Goal: Information Seeking & Learning: Learn about a topic

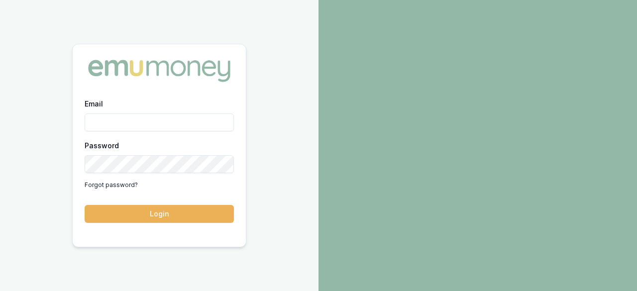
type input "[EMAIL_ADDRESS][DOMAIN_NAME]"
click at [159, 210] on button "Login" at bounding box center [159, 214] width 149 height 18
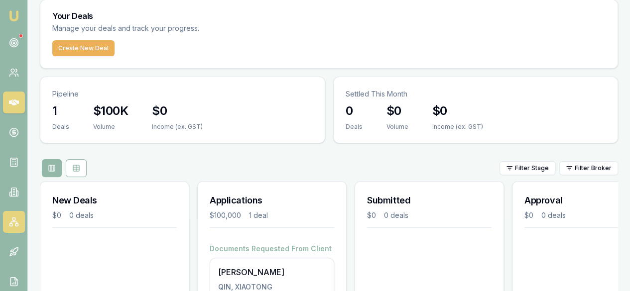
scroll to position [50, 0]
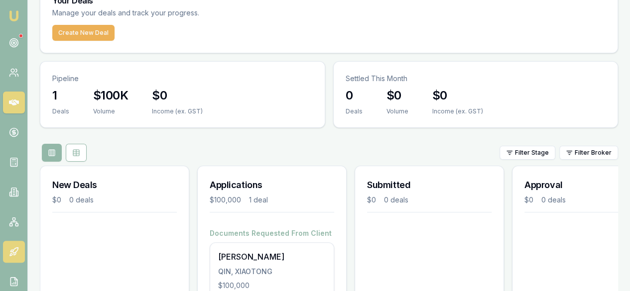
click at [14, 241] on link at bounding box center [14, 252] width 22 height 22
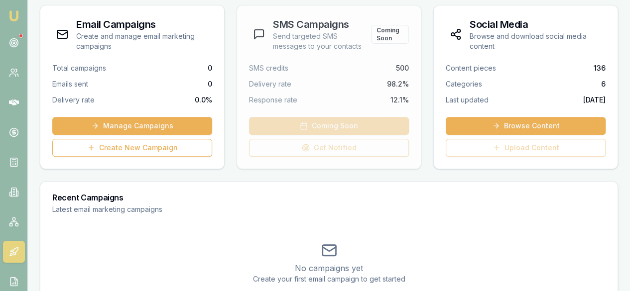
scroll to position [203, 0]
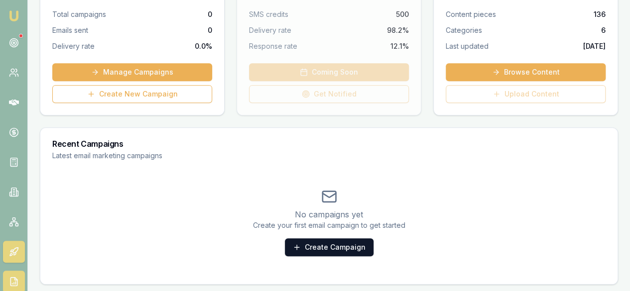
click at [9, 273] on link at bounding box center [14, 282] width 22 height 22
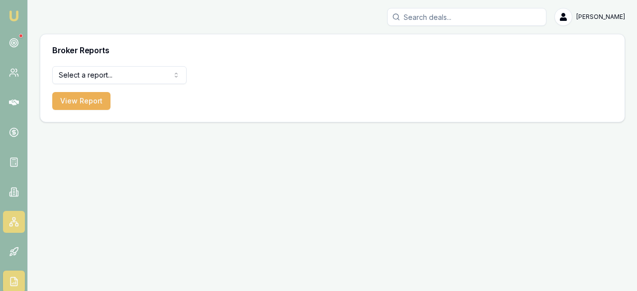
click at [19, 211] on link at bounding box center [14, 222] width 22 height 22
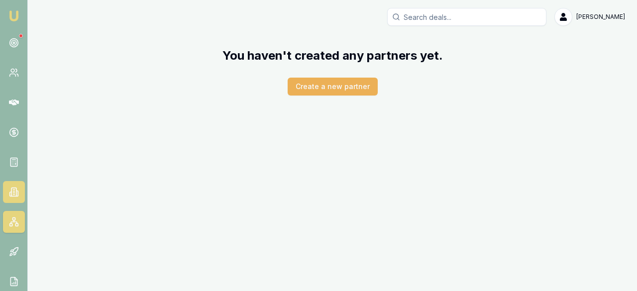
click at [16, 191] on icon at bounding box center [16, 193] width 1 height 5
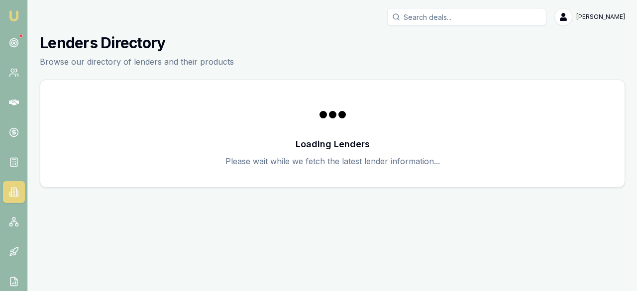
click at [18, 178] on nav "Emu Broker" at bounding box center [13, 150] width 27 height 301
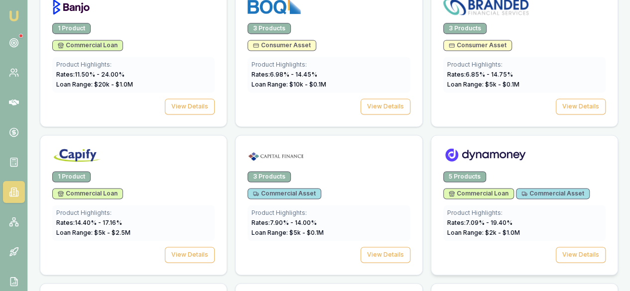
scroll to position [647, 0]
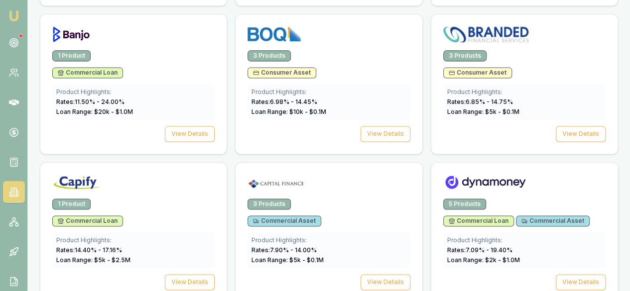
click at [515, 256] on div "Loan Range: $ 2 k - $ 1.0 M" at bounding box center [524, 260] width 154 height 8
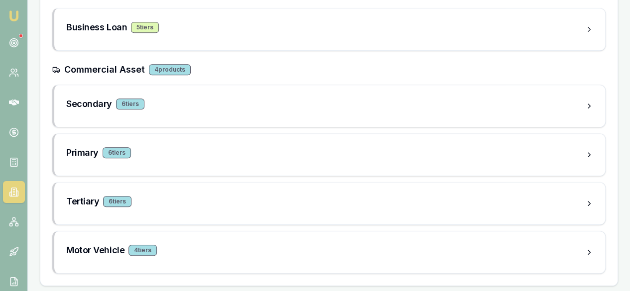
scroll to position [99, 0]
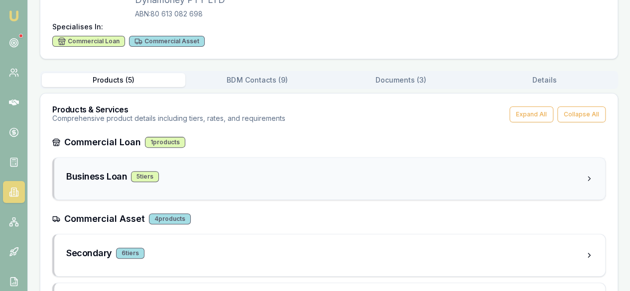
click at [217, 189] on div "Business Loan 5 tier s" at bounding box center [329, 179] width 550 height 42
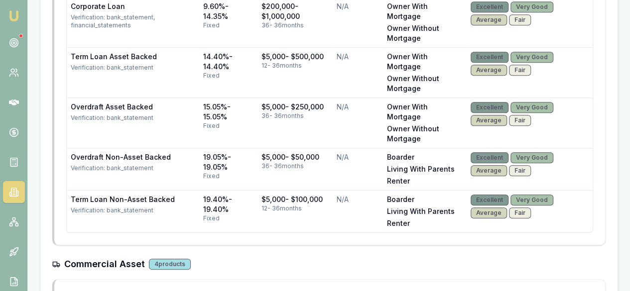
scroll to position [348, 0]
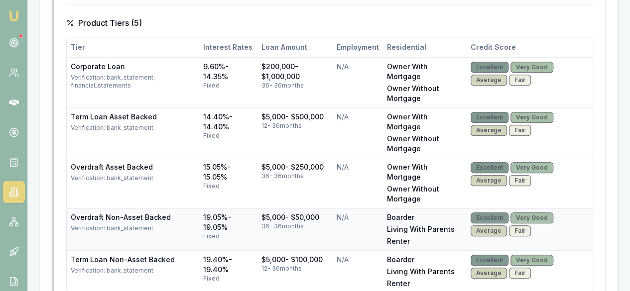
click at [262, 213] on div "$5,000 - $50,000" at bounding box center [294, 218] width 67 height 10
click at [328, 222] on div "36 - 36 months" at bounding box center [294, 226] width 67 height 8
click at [196, 208] on td "Overdraft Non-Asset Backed Verification: bank_statement" at bounding box center [133, 229] width 132 height 42
drag, startPoint x: 560, startPoint y: 186, endPoint x: 168, endPoint y: 187, distance: 392.7
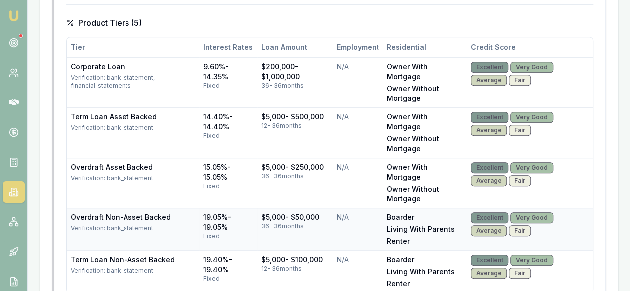
click at [507, 225] on div "Average" at bounding box center [488, 230] width 36 height 11
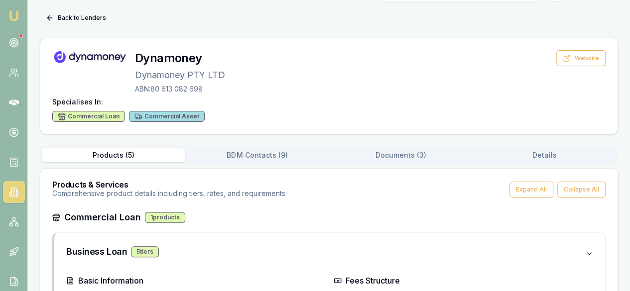
scroll to position [0, 0]
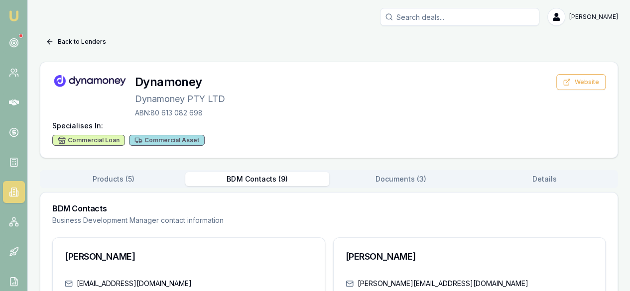
click at [180, 137] on div "Commercial Asset" at bounding box center [167, 140] width 76 height 11
click at [541, 170] on div "Products ( 5 ) BDM Contacts ( 9 ) Documents ( 3 ) Details" at bounding box center [329, 179] width 578 height 18
click at [540, 173] on button "Details" at bounding box center [550, 179] width 145 height 14
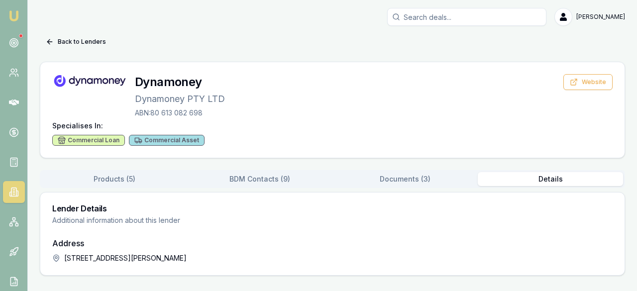
click at [274, 193] on div "Lender Details Additional information about this lender" at bounding box center [332, 215] width 584 height 45
click at [268, 184] on button "BDM Contacts ( 9 )" at bounding box center [259, 179] width 145 height 14
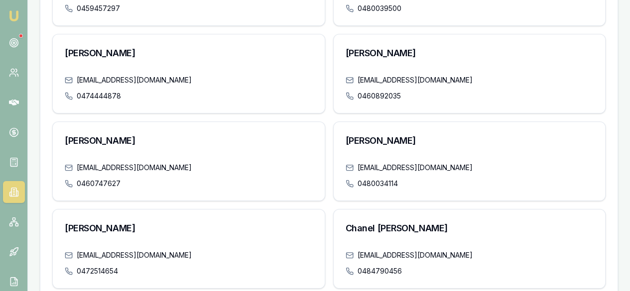
scroll to position [244, 0]
